Goal: Information Seeking & Learning: Learn about a topic

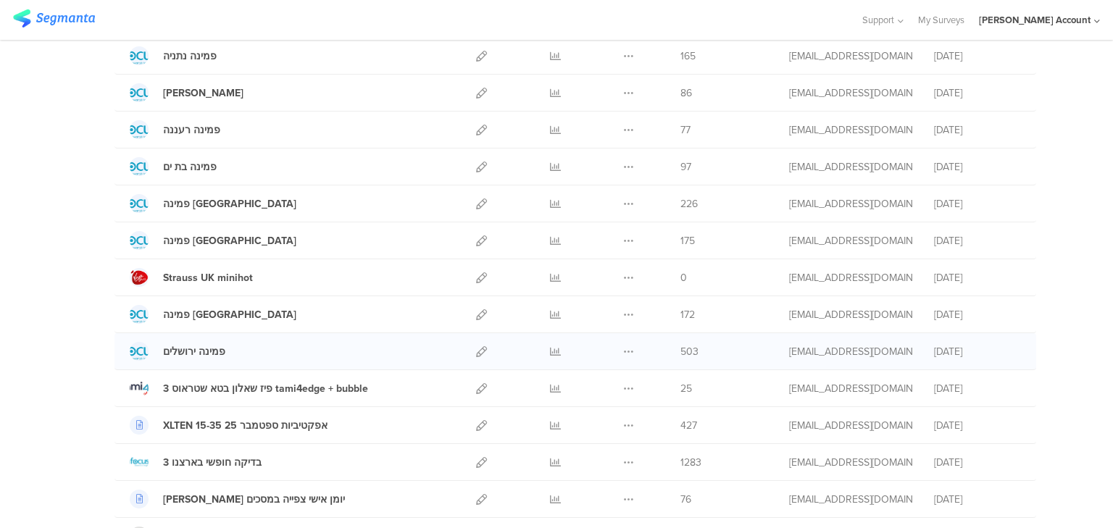
scroll to position [290, 0]
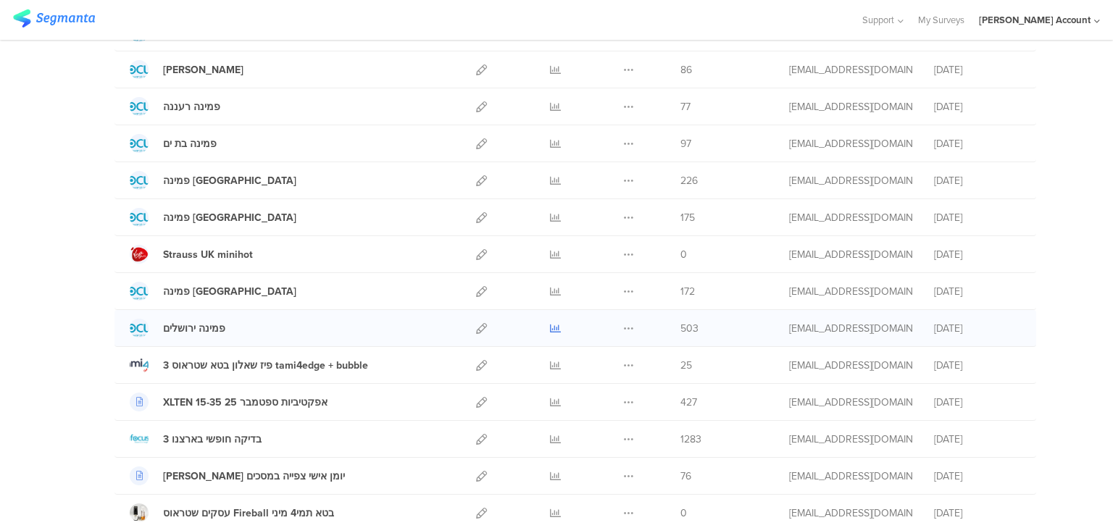
click at [550, 329] on icon at bounding box center [555, 328] width 11 height 11
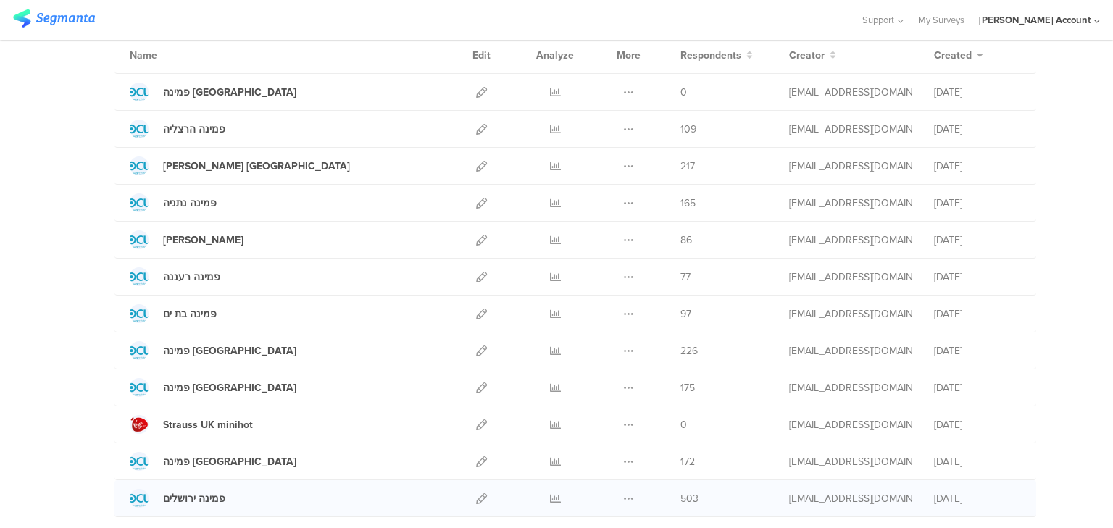
scroll to position [0, 0]
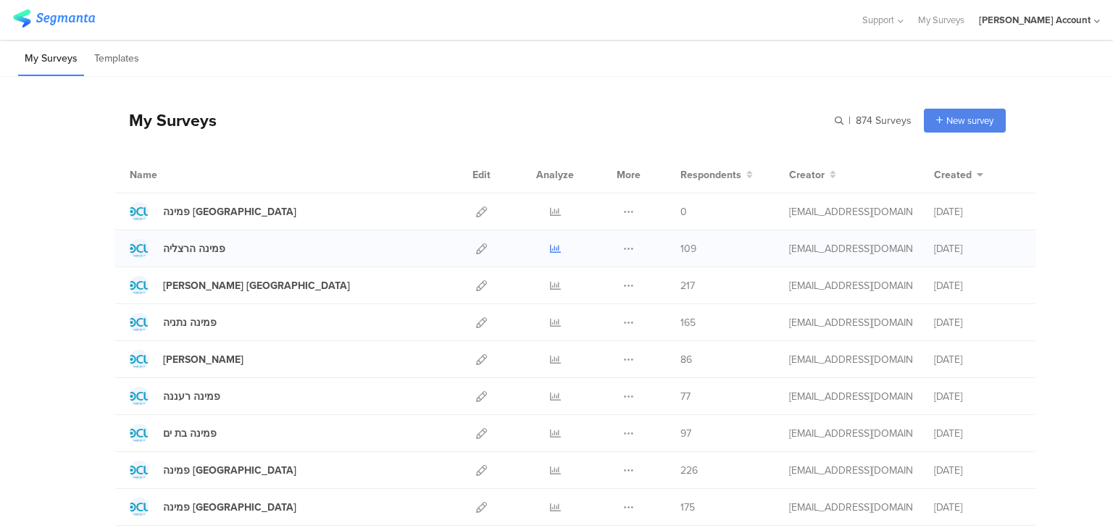
click at [554, 248] on icon at bounding box center [555, 249] width 11 height 11
click at [554, 394] on icon at bounding box center [555, 396] width 11 height 11
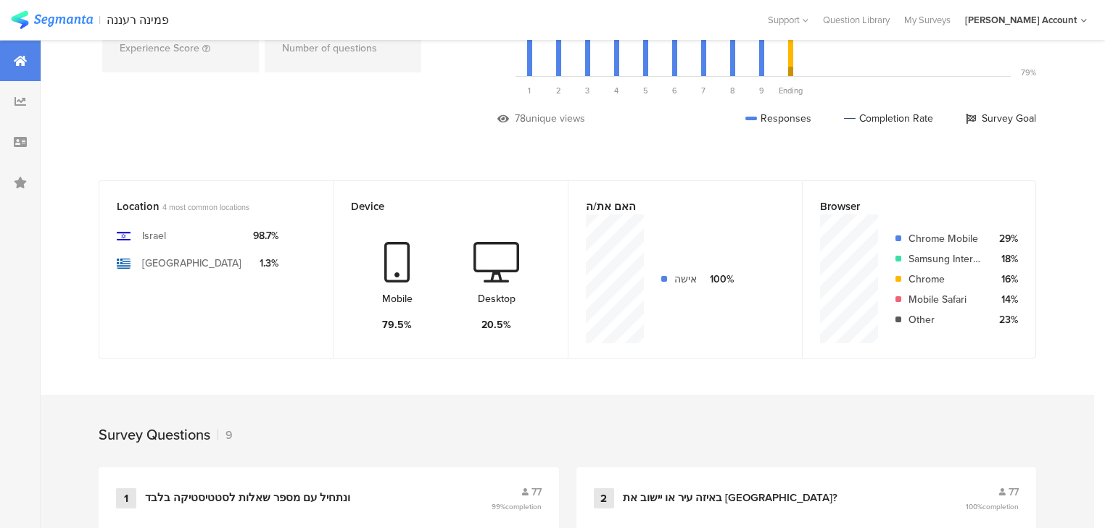
scroll to position [580, 0]
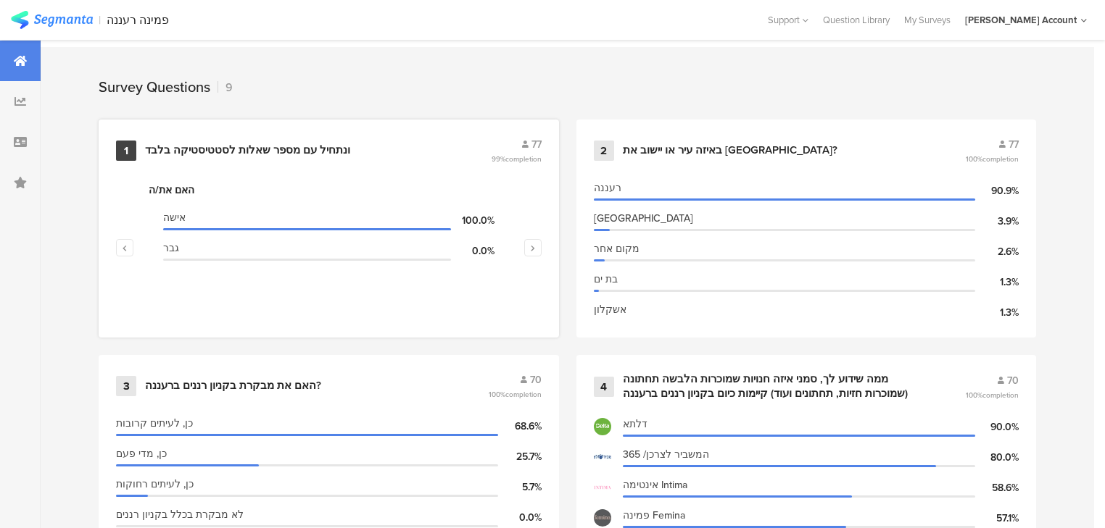
click at [229, 144] on div "ונתחיל עם מספר שאלות לסטטיסטיקה בלבד﻿﻿" at bounding box center [247, 151] width 205 height 14
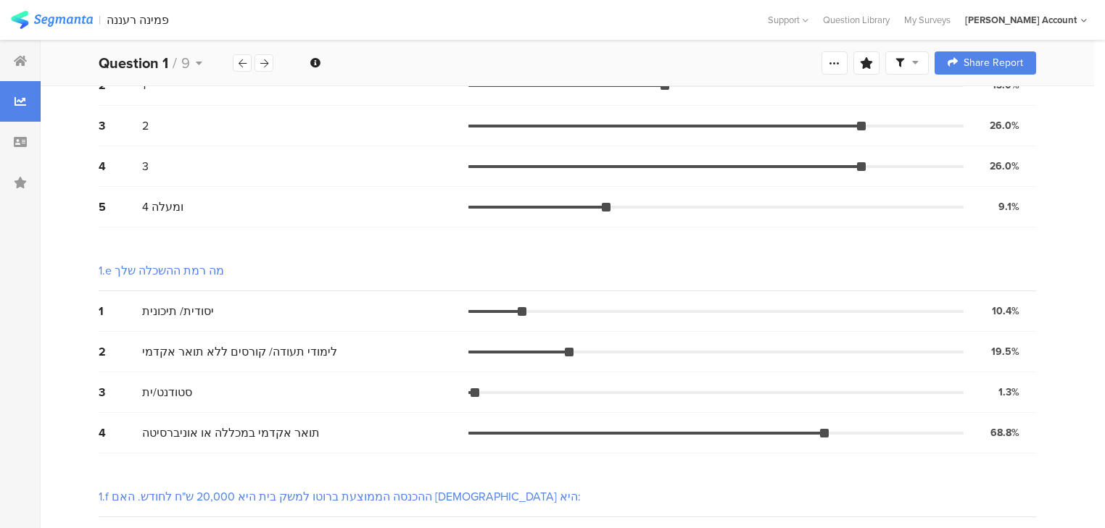
scroll to position [1044, 0]
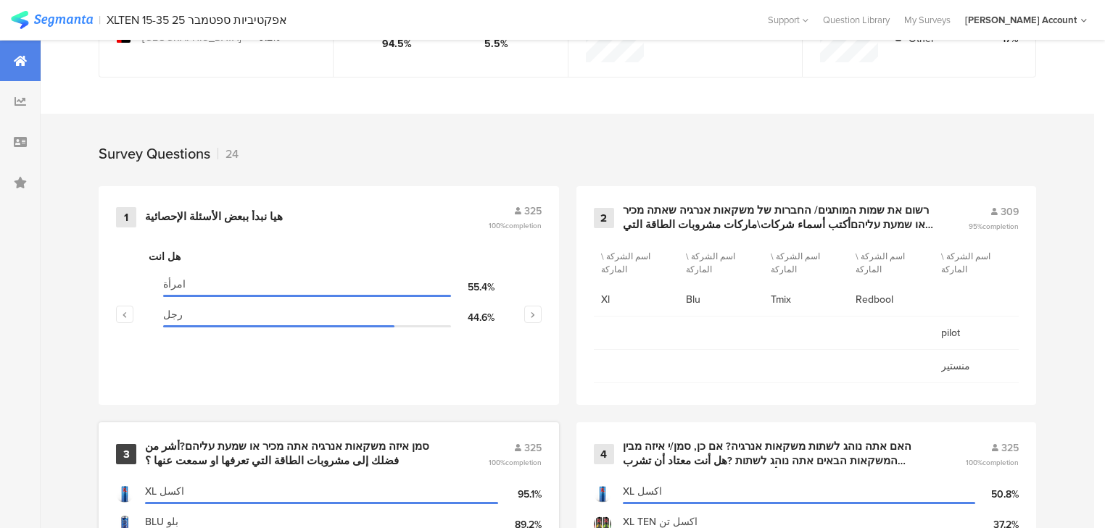
scroll to position [638, 0]
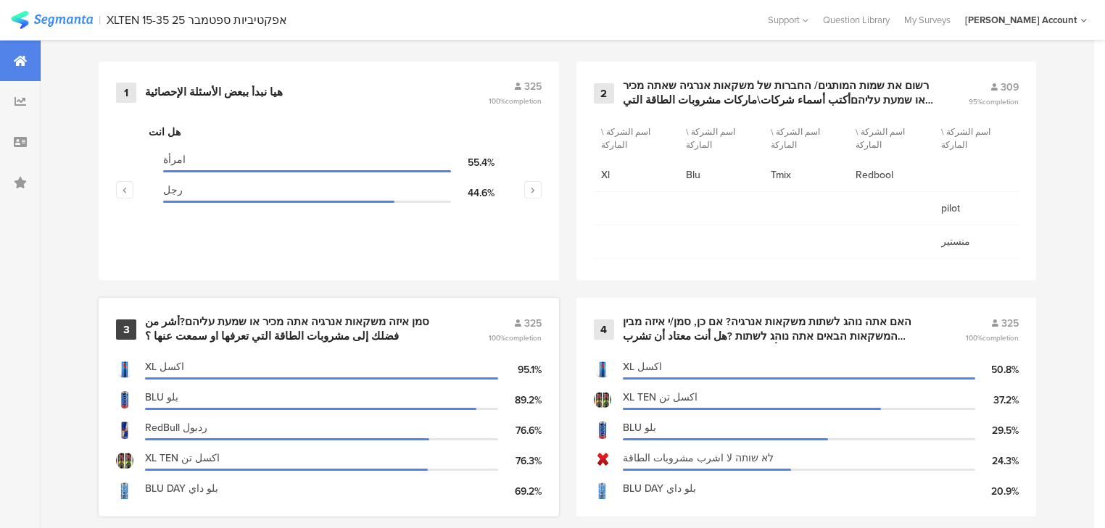
click at [252, 323] on div "סמן איזה משקאות אנרגיה אתה מכיר או שמעת עליהם?أشر من فضلك إلى مشروبات الطاقة ال…" at bounding box center [299, 329] width 308 height 28
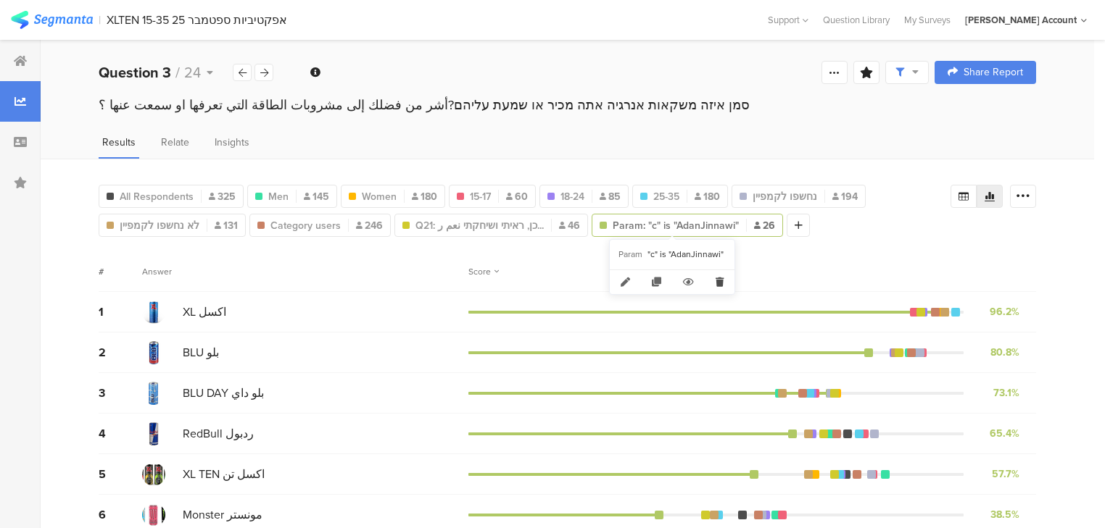
click at [717, 280] on icon at bounding box center [720, 282] width 30 height 24
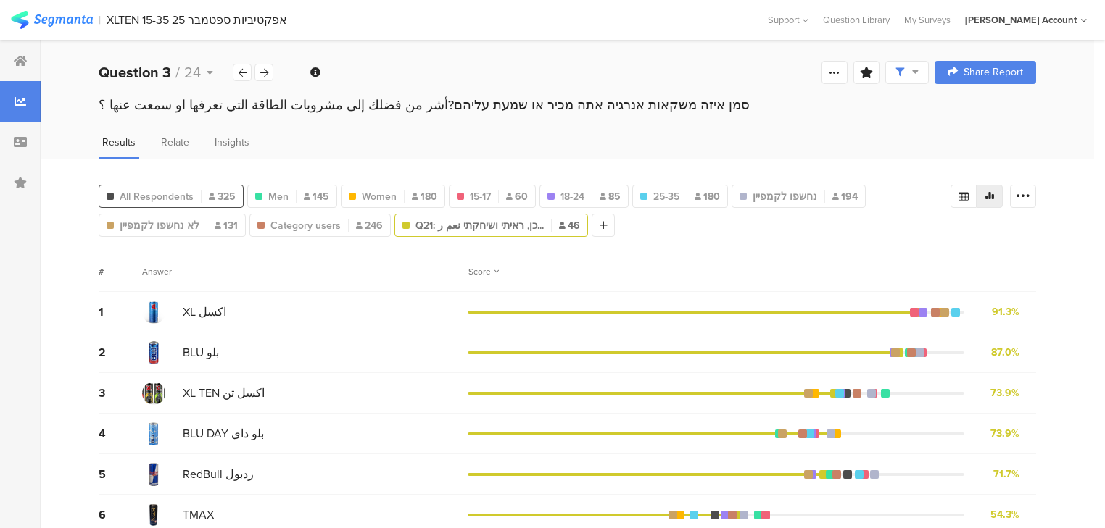
click at [178, 196] on span "All Respondents" at bounding box center [157, 196] width 74 height 15
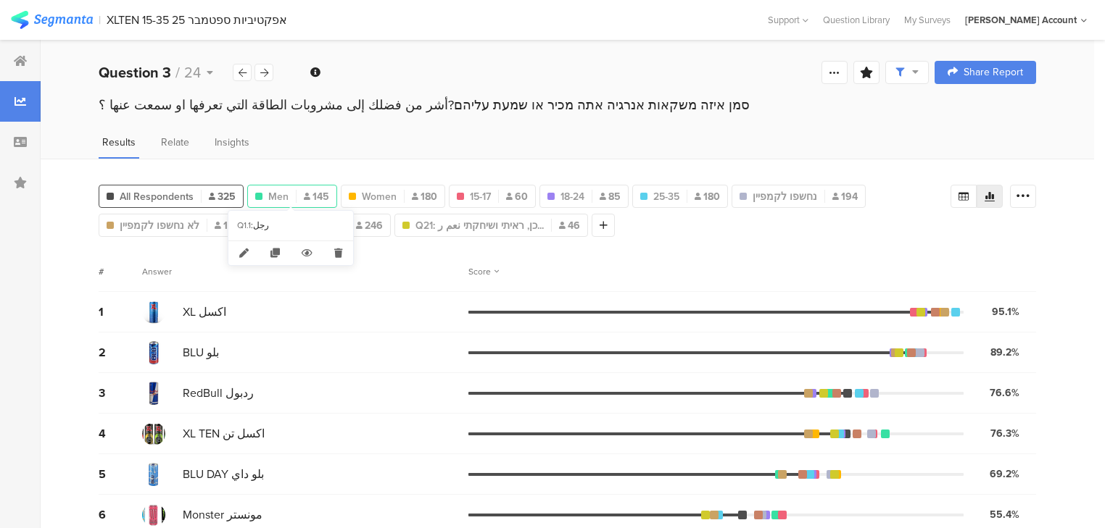
click at [281, 197] on span "Men" at bounding box center [278, 196] width 20 height 15
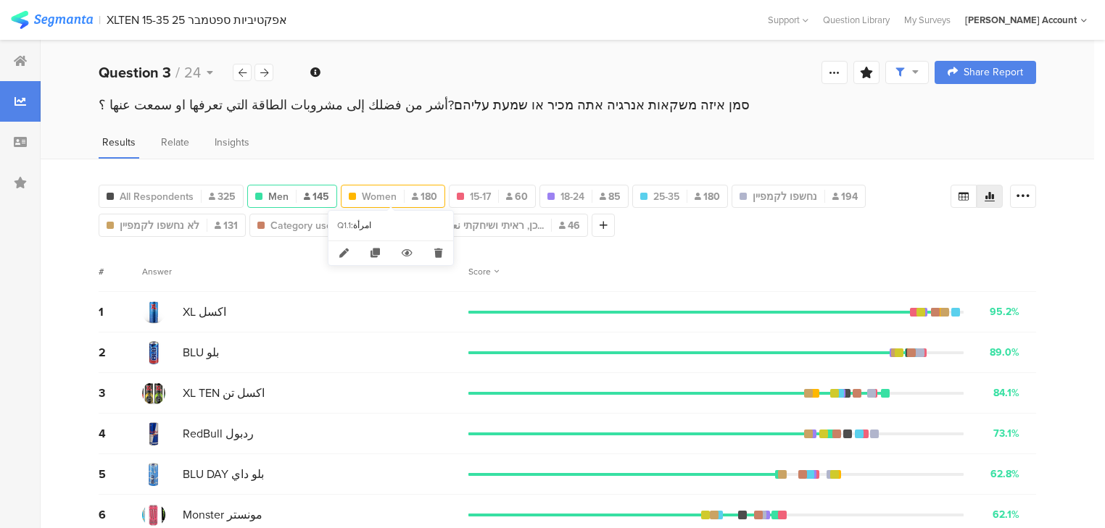
click at [374, 195] on span "Women" at bounding box center [379, 196] width 35 height 15
type input "Women"
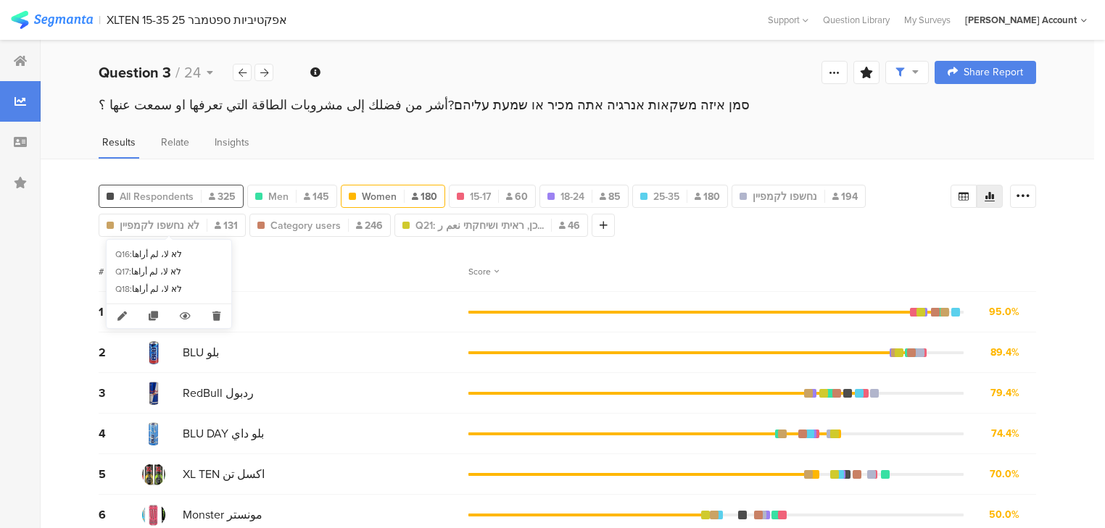
click at [170, 195] on span "All Respondents" at bounding box center [157, 196] width 74 height 15
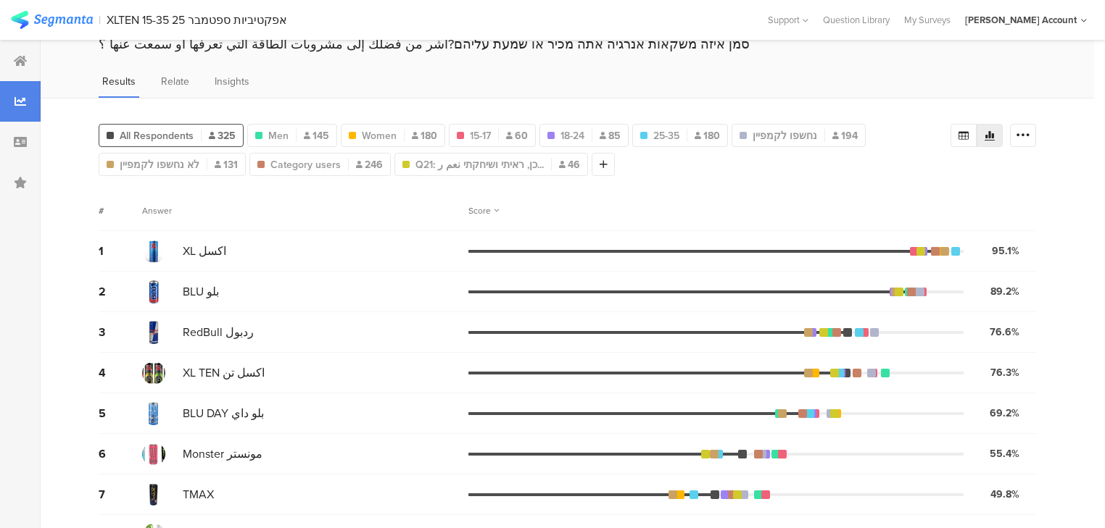
scroll to position [116, 0]
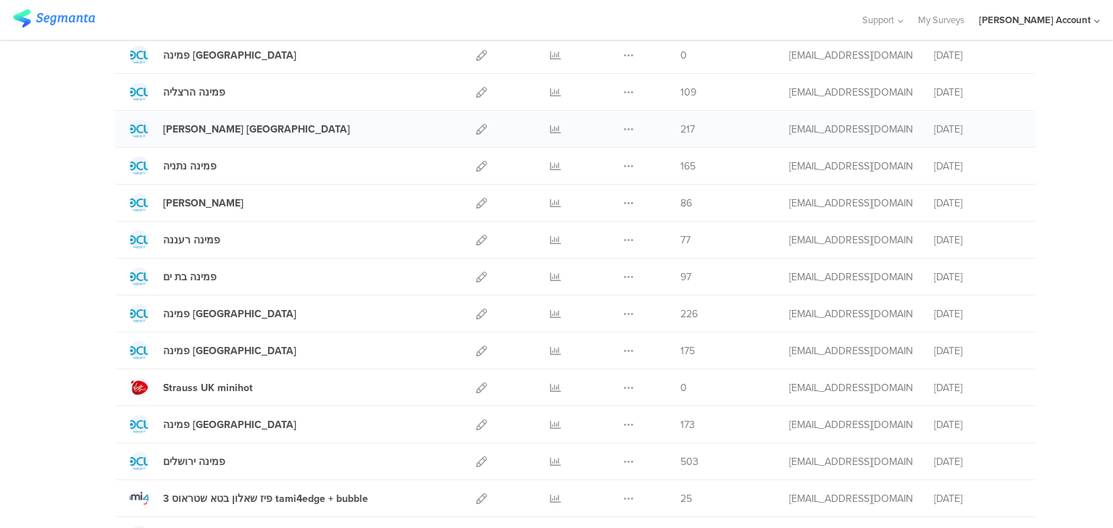
scroll to position [174, 0]
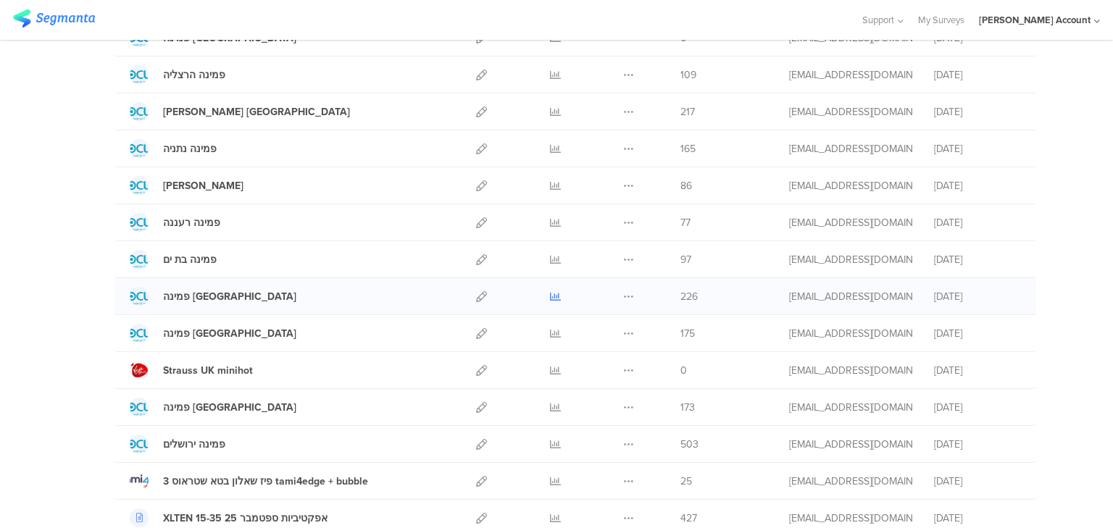
click at [550, 296] on icon at bounding box center [555, 296] width 11 height 11
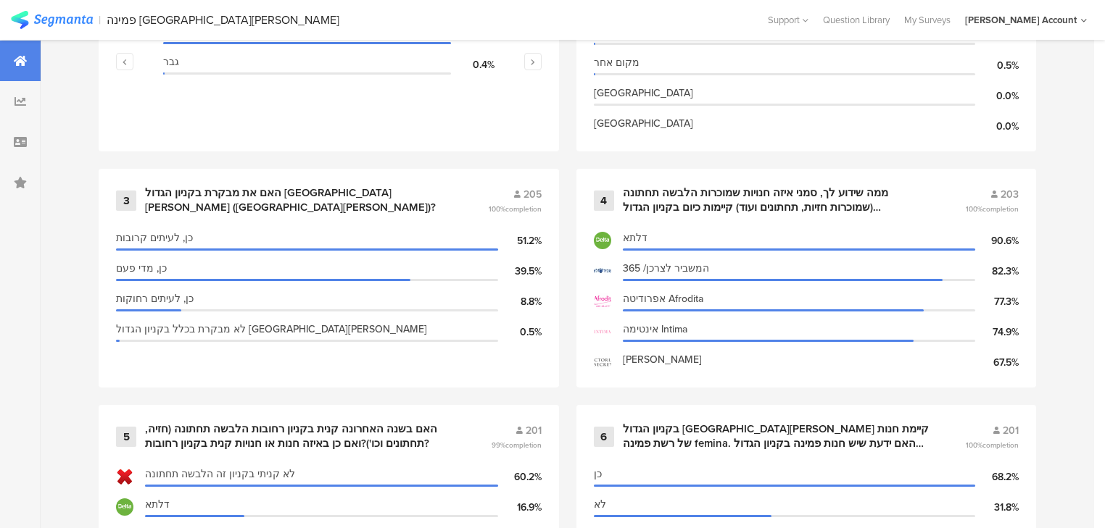
scroll to position [870, 0]
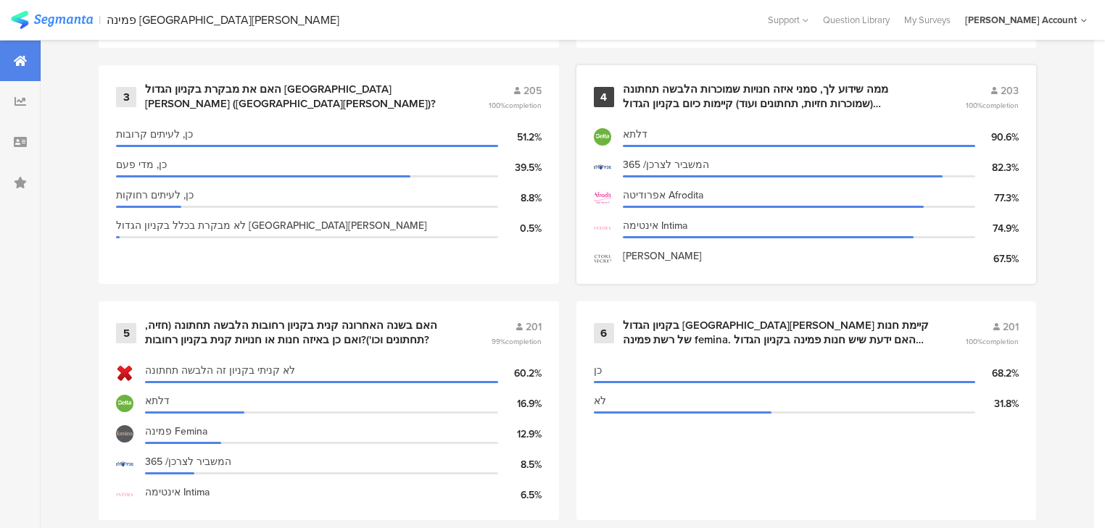
click at [646, 91] on div "ממה שידוע לך, סמני איזה חנויות שמוכרות הלבשה תחתונה (שמוכרות חזיות, תחתונים ועו…" at bounding box center [777, 97] width 308 height 28
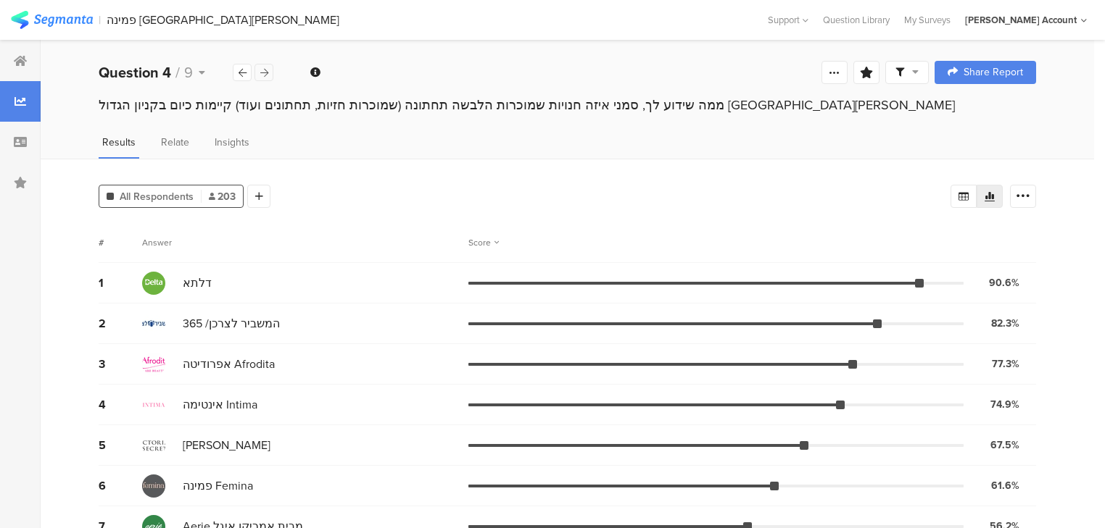
click at [262, 70] on icon at bounding box center [264, 72] width 8 height 9
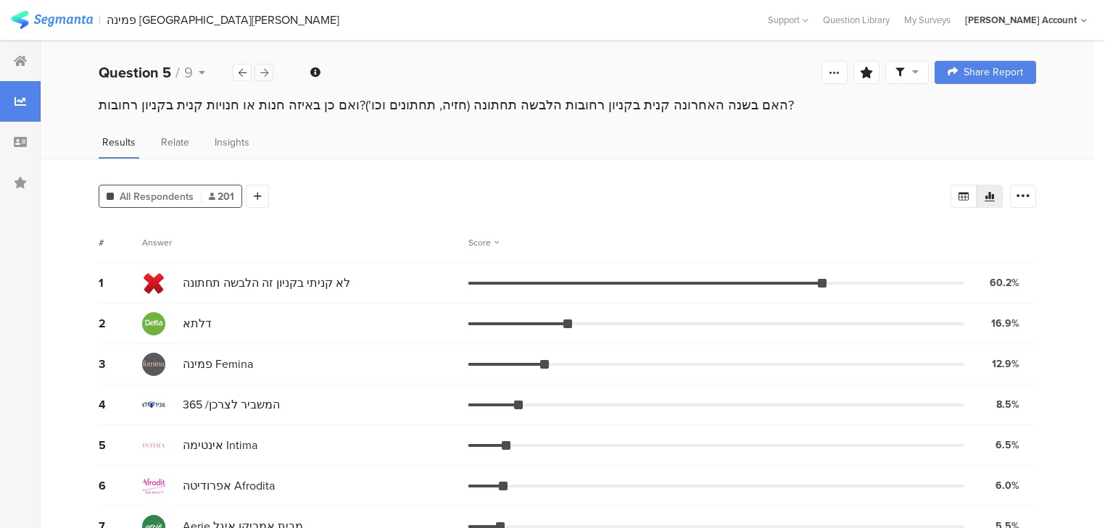
click at [262, 70] on icon at bounding box center [264, 72] width 8 height 9
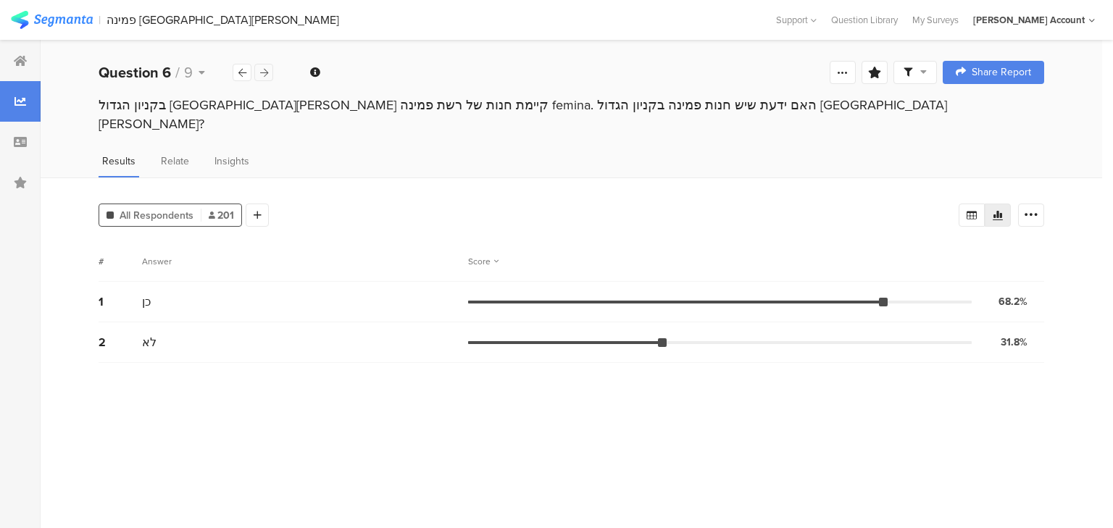
click at [262, 70] on icon at bounding box center [264, 72] width 8 height 9
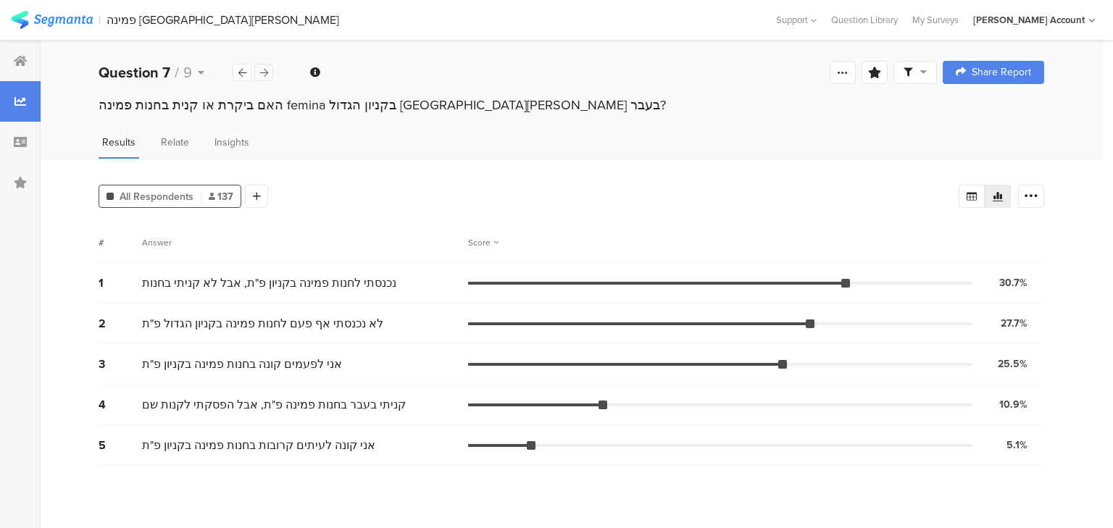
click at [262, 70] on icon at bounding box center [264, 72] width 8 height 9
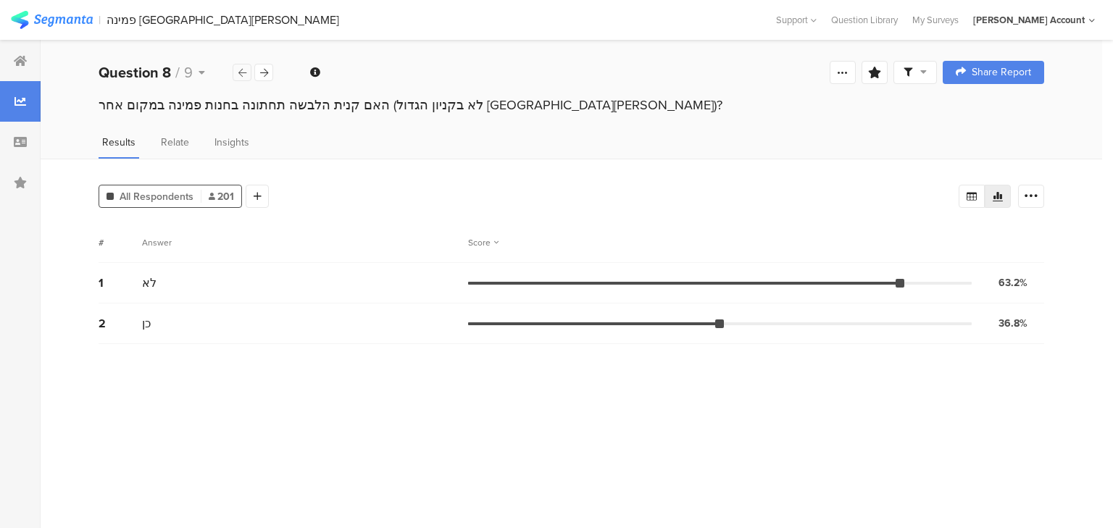
click at [241, 72] on icon at bounding box center [242, 72] width 8 height 9
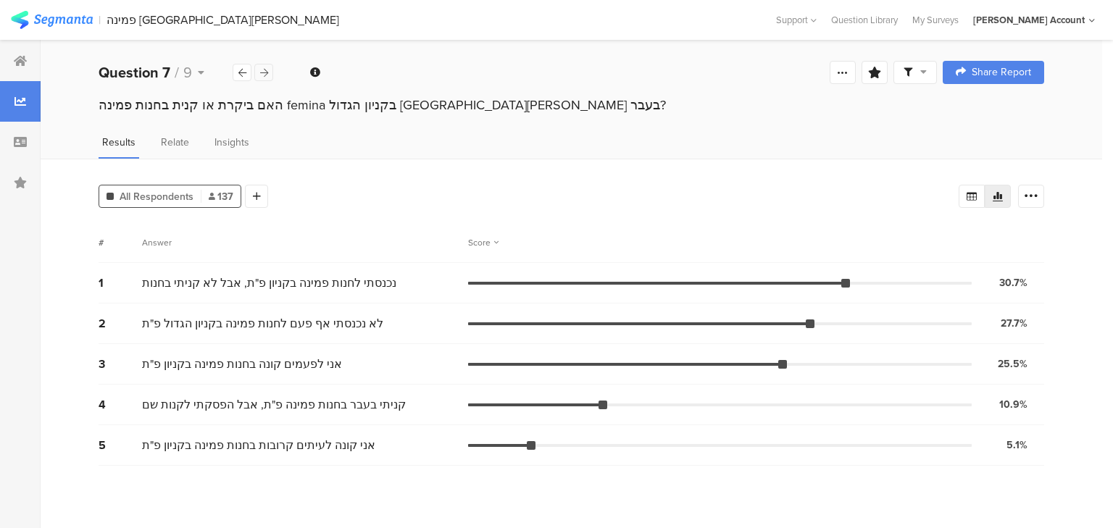
click at [262, 72] on icon at bounding box center [264, 72] width 8 height 9
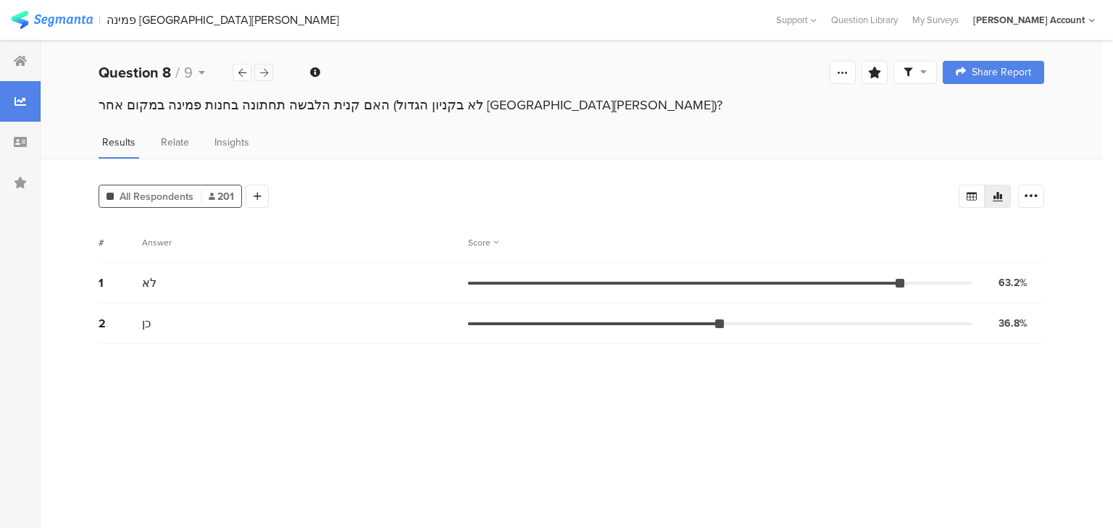
click at [260, 73] on icon at bounding box center [264, 72] width 8 height 9
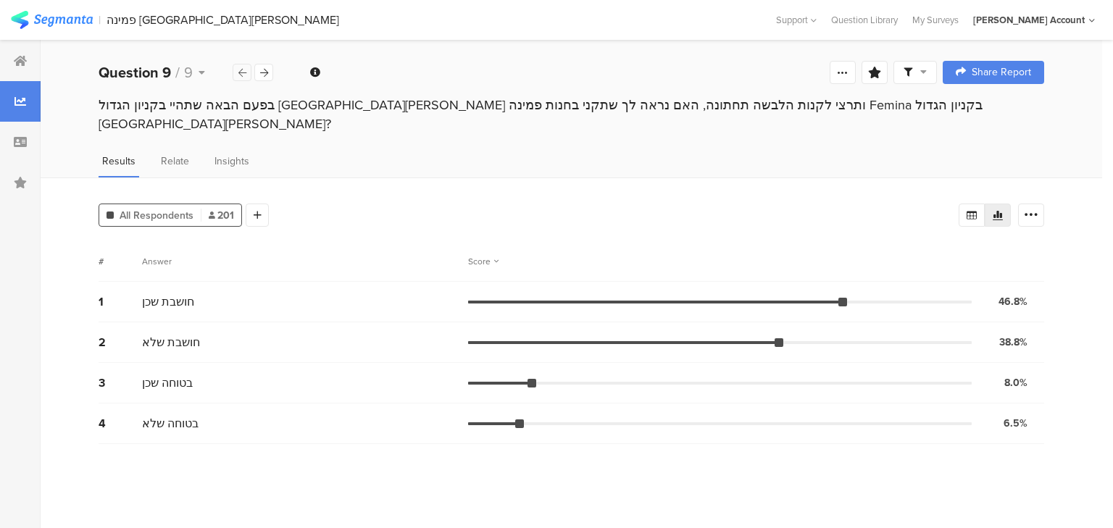
click at [244, 75] on icon at bounding box center [242, 72] width 8 height 9
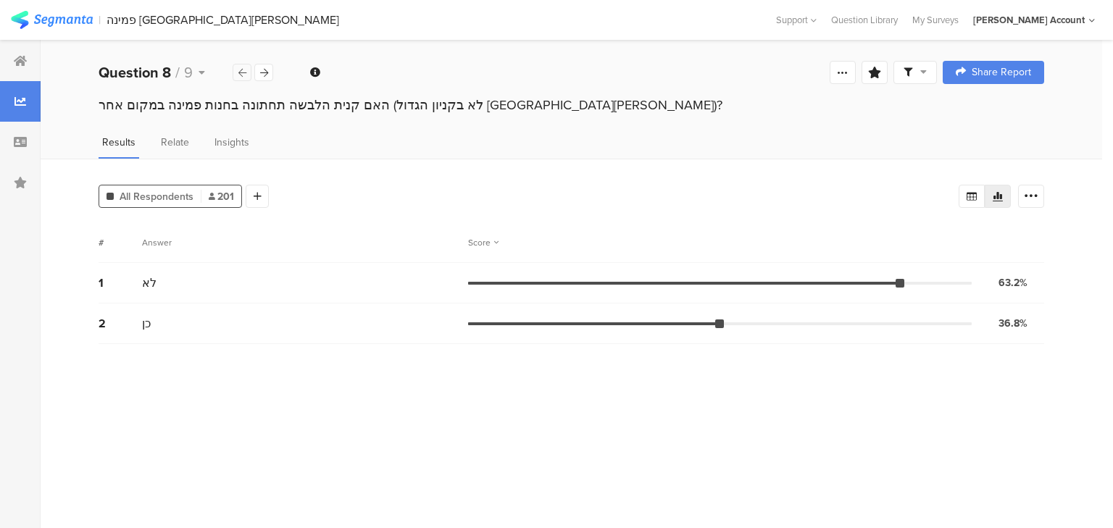
click at [244, 75] on icon at bounding box center [242, 72] width 8 height 9
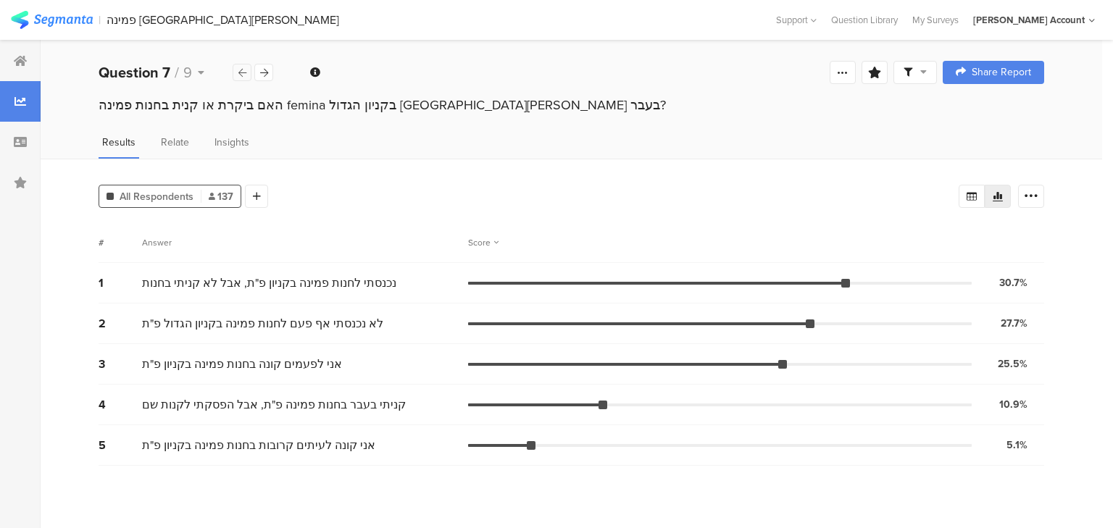
click at [244, 75] on icon at bounding box center [242, 72] width 8 height 9
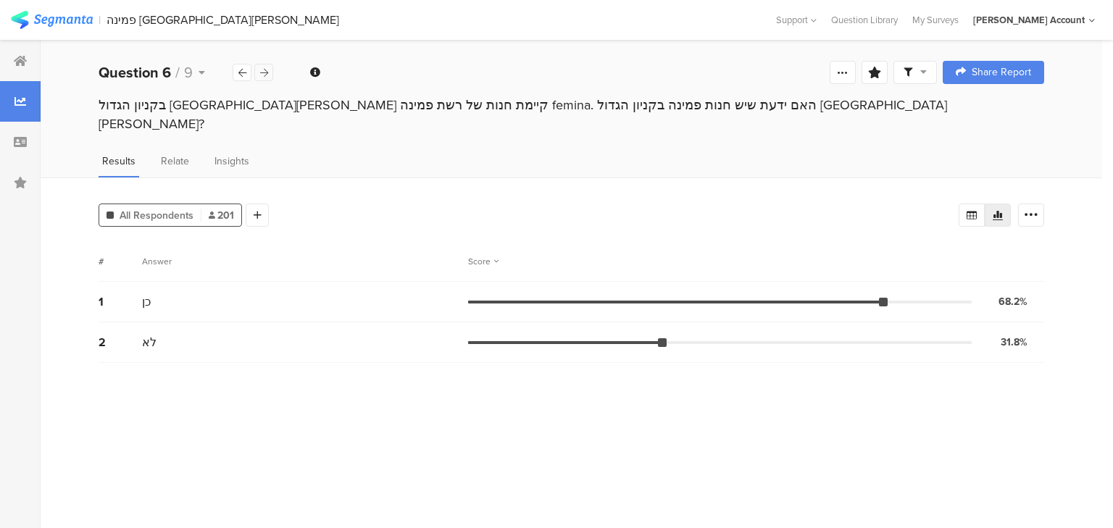
click at [267, 76] on icon at bounding box center [264, 72] width 8 height 9
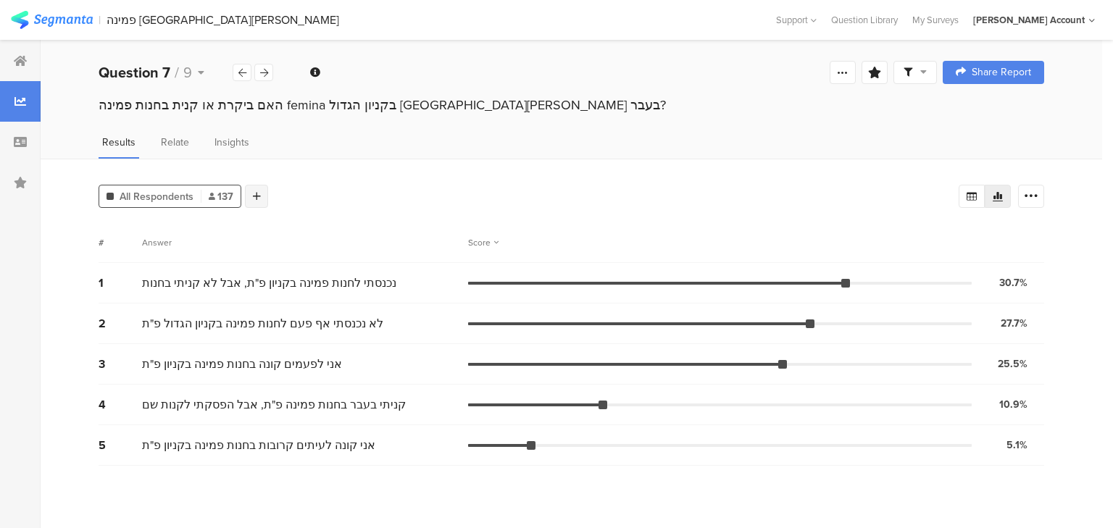
click at [258, 191] on icon at bounding box center [257, 196] width 8 height 10
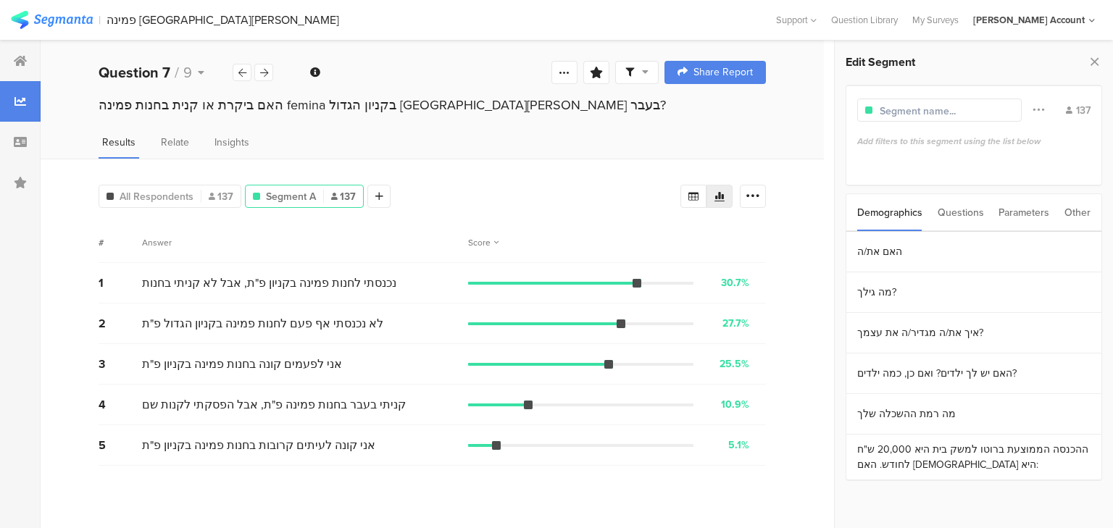
click at [951, 213] on div "Questions" at bounding box center [961, 212] width 46 height 37
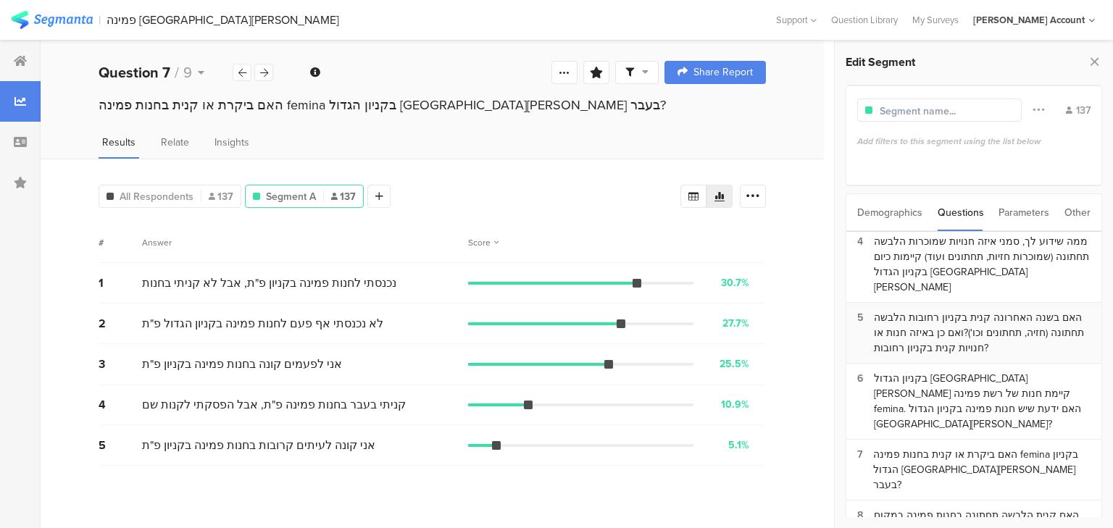
scroll to position [116, 0]
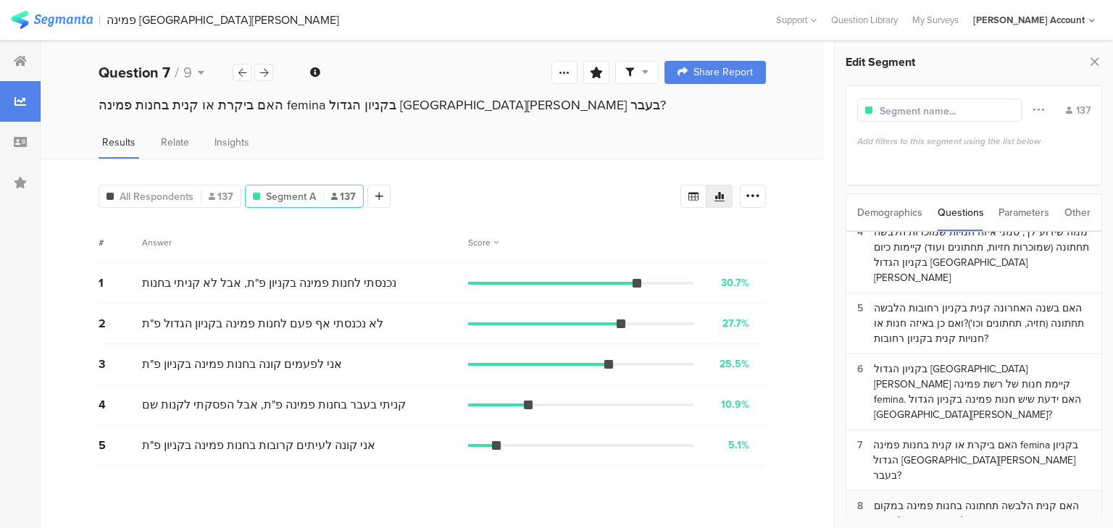
click at [949, 499] on div "האם קנית הלבשה תחתונה בחנות פמינה במקום אחר (לא בקניון הגדול [GEOGRAPHIC_DATA][…" at bounding box center [982, 522] width 217 height 46
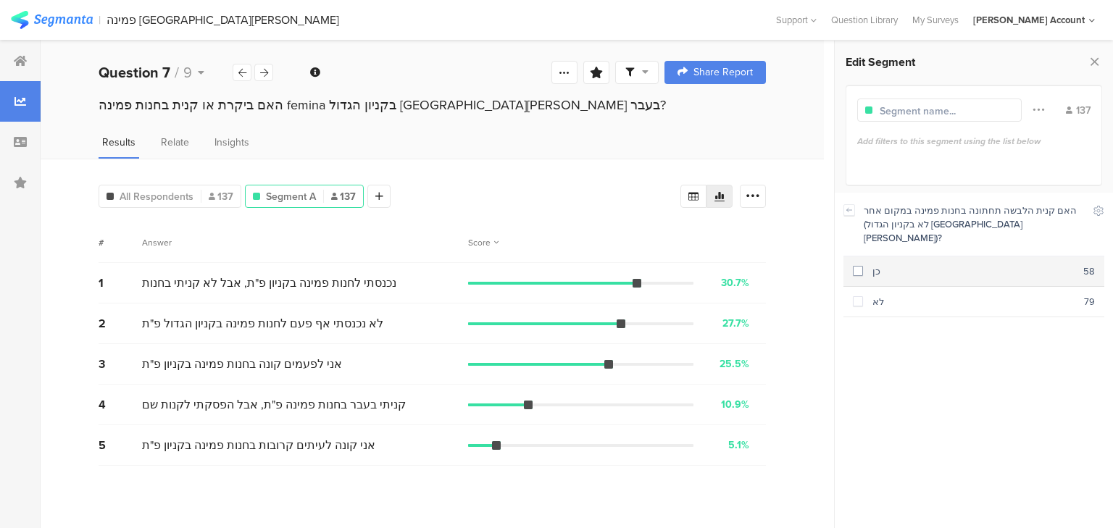
click at [873, 265] on div "כן" at bounding box center [973, 272] width 220 height 14
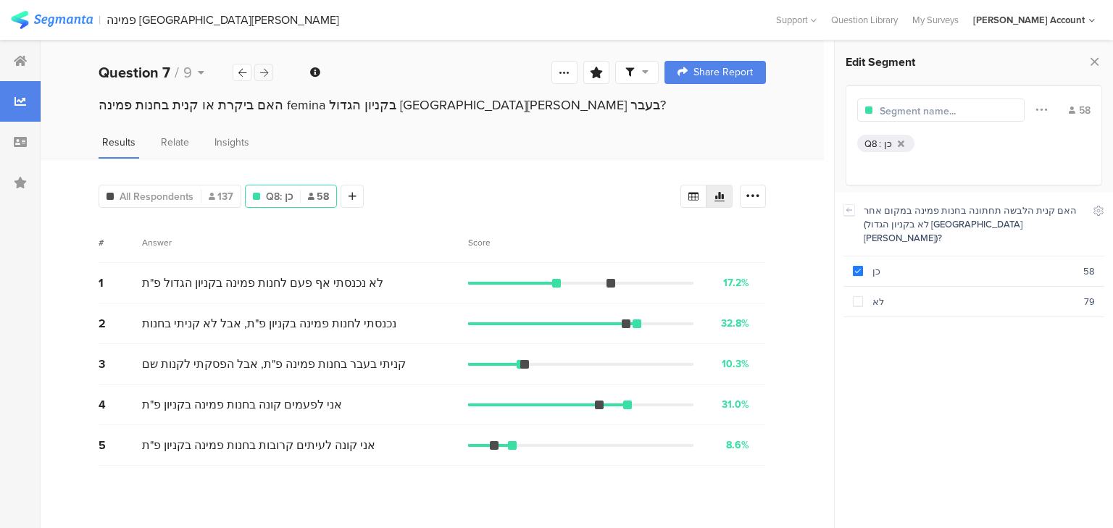
click at [265, 75] on icon at bounding box center [264, 72] width 8 height 9
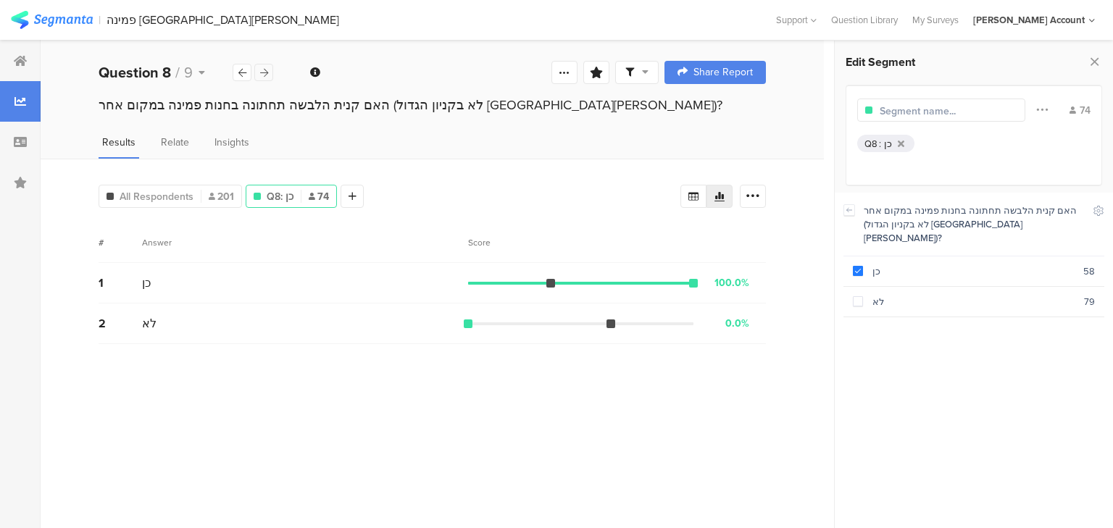
click at [265, 75] on icon at bounding box center [264, 72] width 8 height 9
